Goal: Task Accomplishment & Management: Manage account settings

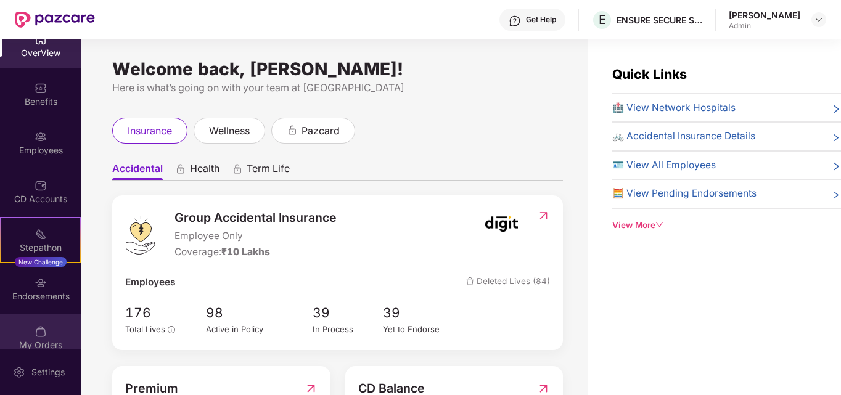
scroll to position [31, 0]
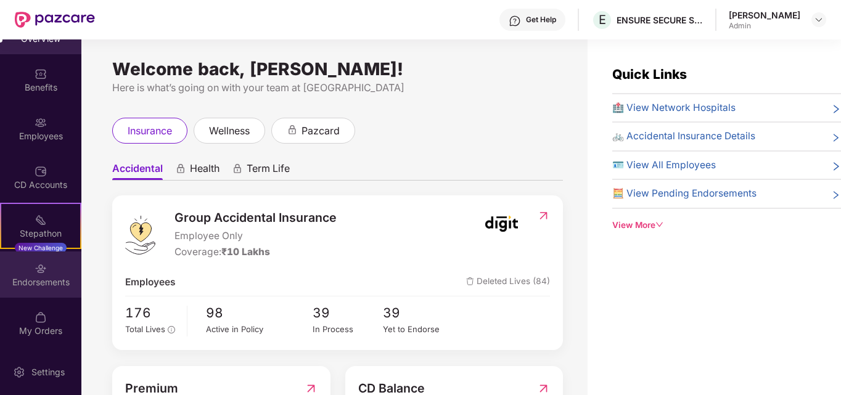
click at [30, 276] on div "Endorsements" at bounding box center [40, 282] width 81 height 12
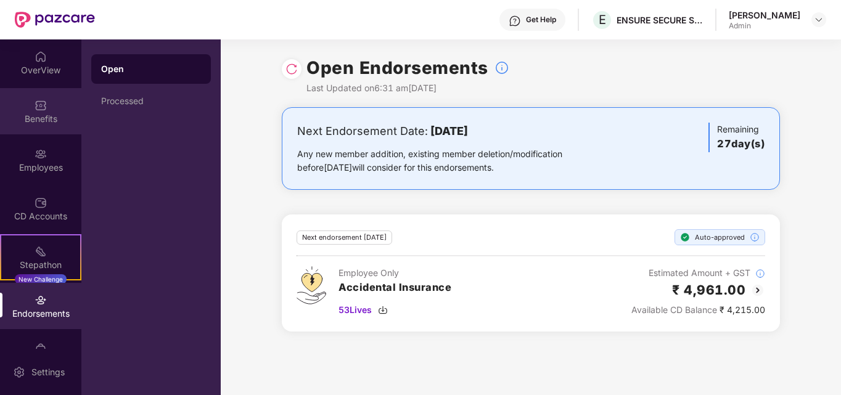
click at [42, 70] on div "OverView" at bounding box center [40, 70] width 81 height 12
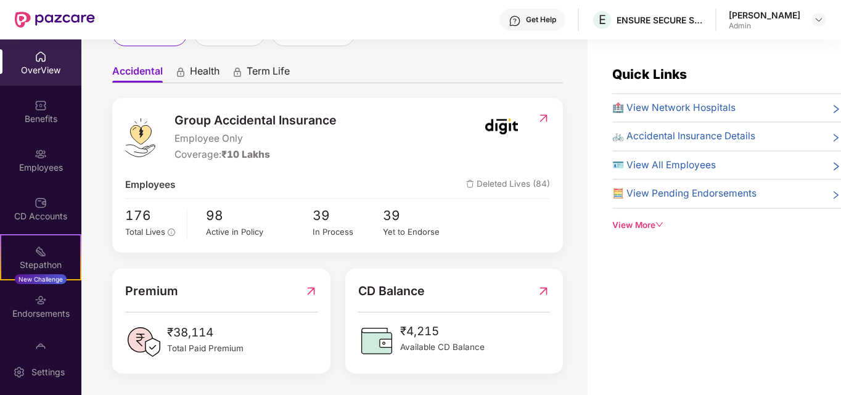
scroll to position [98, 0]
click at [653, 168] on span "🪪 View All Employees" at bounding box center [664, 165] width 104 height 15
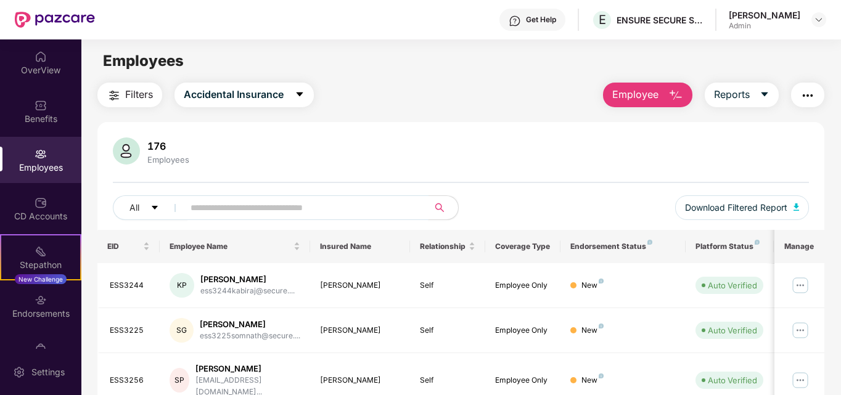
click at [268, 212] on input "text" at bounding box center [300, 208] width 221 height 18
click at [23, 69] on div "OverView" at bounding box center [40, 70] width 81 height 12
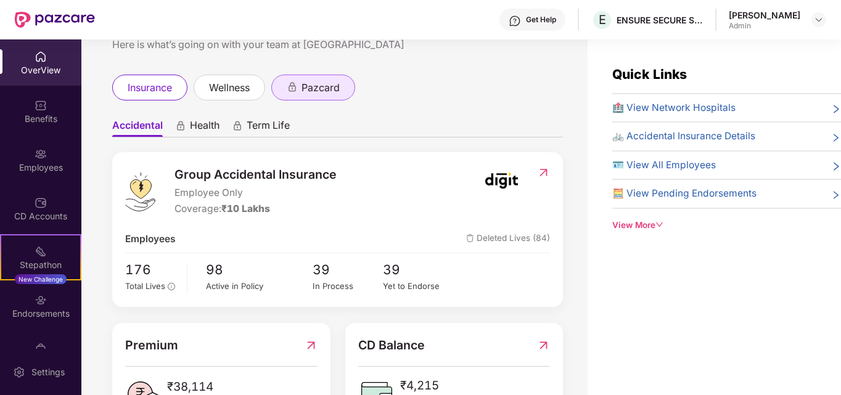
scroll to position [98, 0]
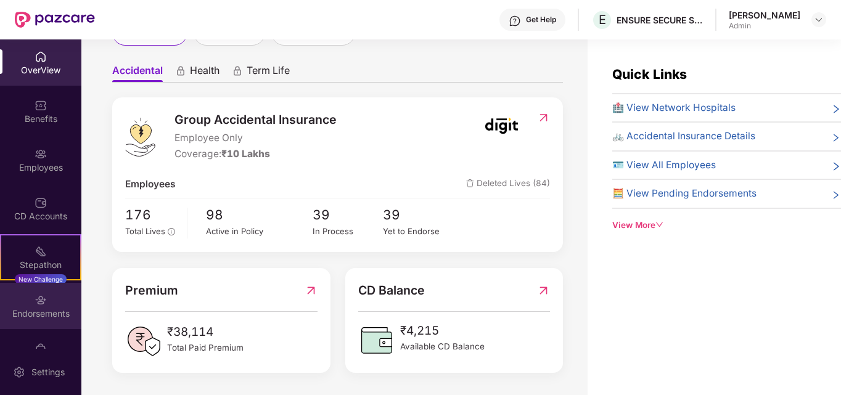
click at [36, 293] on div at bounding box center [41, 299] width 12 height 12
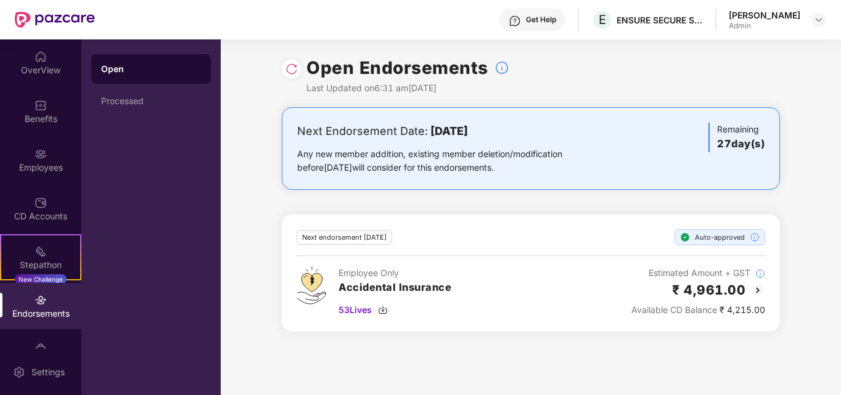
click at [737, 309] on div "Available CD Balance ₹ 4,215.00" at bounding box center [698, 310] width 134 height 14
click at [712, 291] on h2 "₹ 4,961.00" at bounding box center [708, 290] width 73 height 20
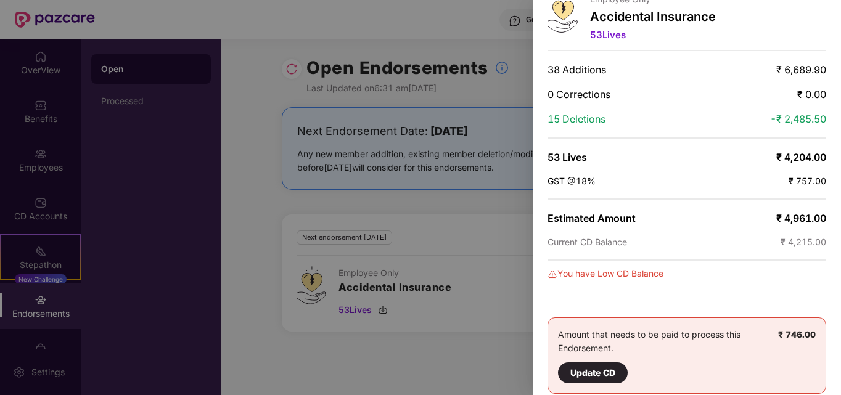
scroll to position [76, 0]
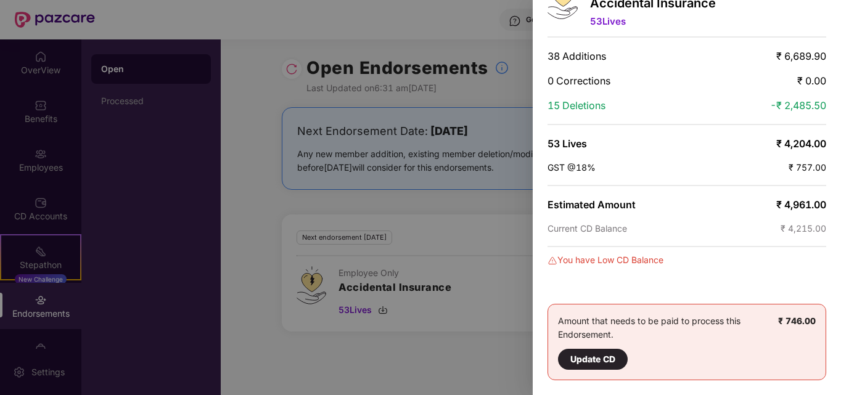
click at [590, 363] on div "Update CD" at bounding box center [592, 360] width 45 height 14
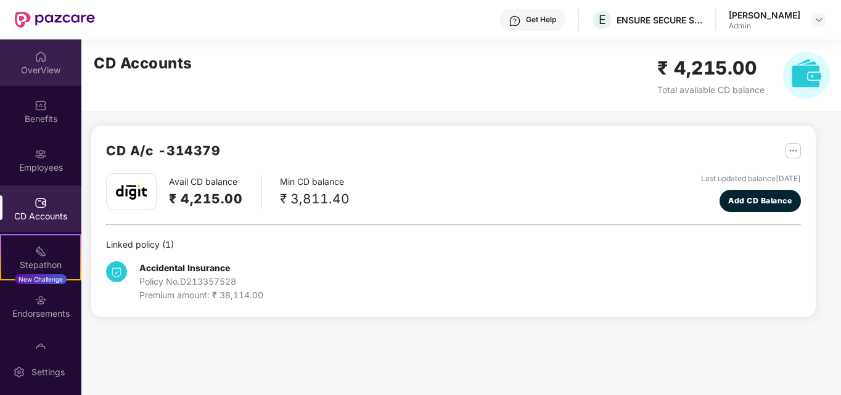
click at [38, 61] on img at bounding box center [41, 57] width 12 height 12
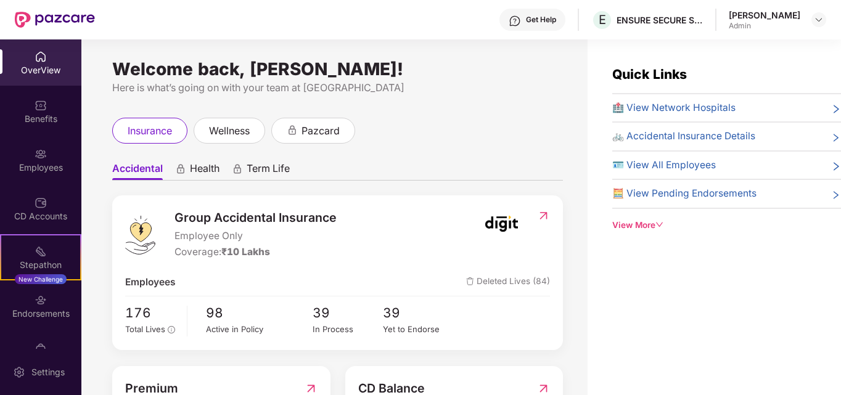
click at [35, 61] on img at bounding box center [41, 57] width 12 height 12
